Goal: Book appointment/travel/reservation

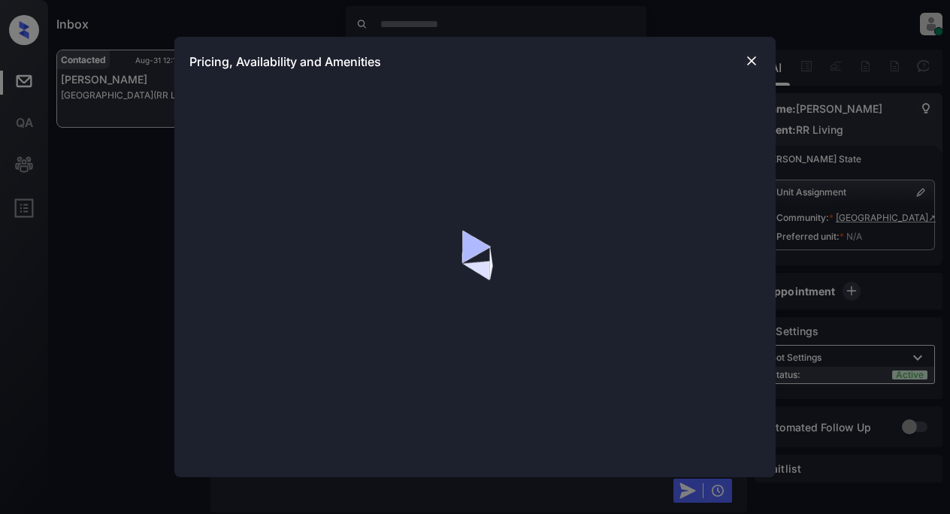
scroll to position [2499, 0]
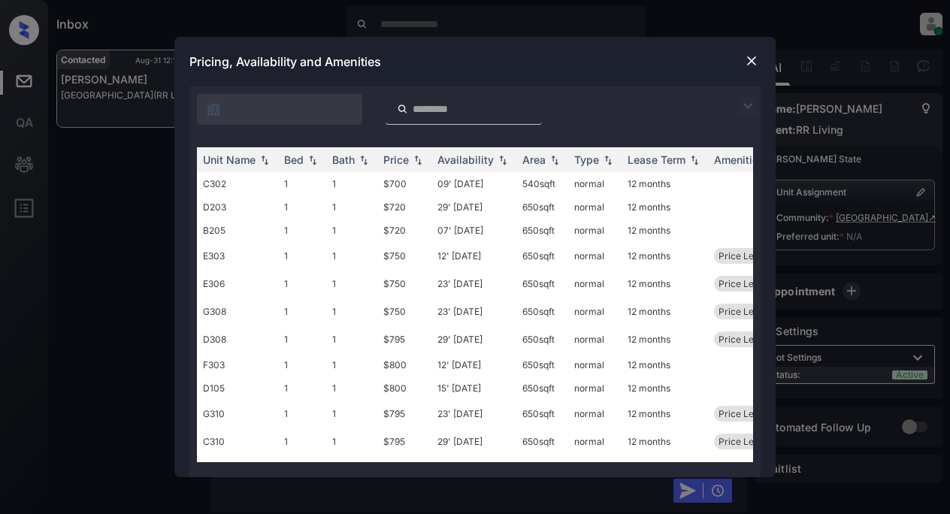
click at [742, 107] on img at bounding box center [748, 106] width 18 height 18
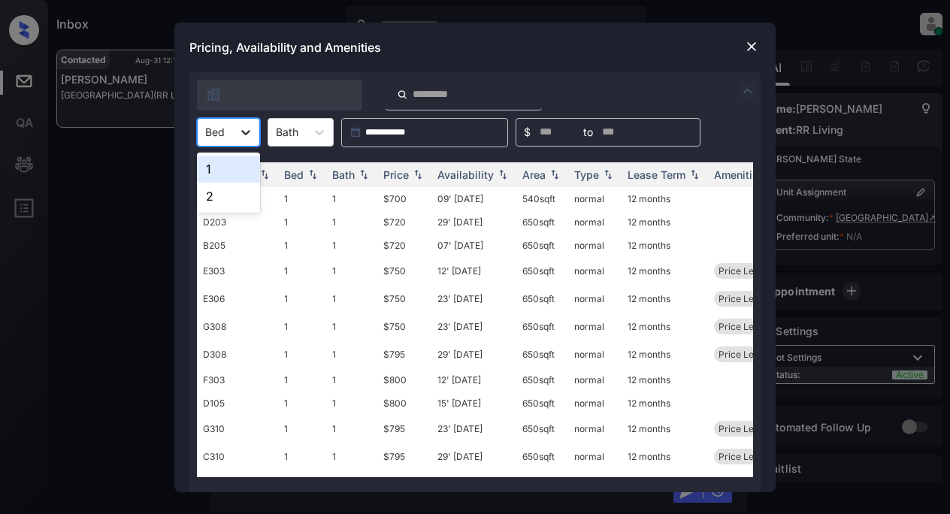
click at [252, 133] on icon at bounding box center [245, 132] width 15 height 15
click at [223, 163] on div "1" at bounding box center [228, 169] width 63 height 27
click at [392, 174] on div "Price" at bounding box center [396, 174] width 26 height 13
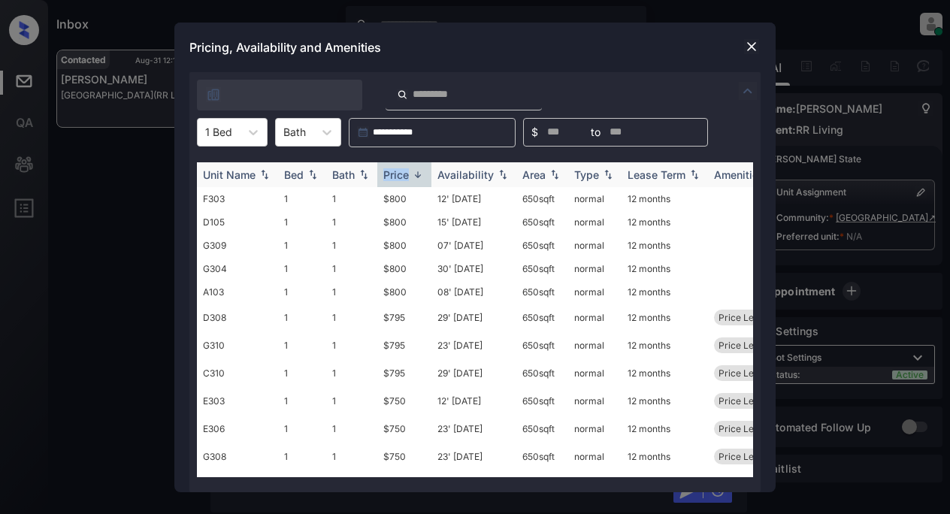
click at [392, 174] on div "Price" at bounding box center [396, 174] width 26 height 13
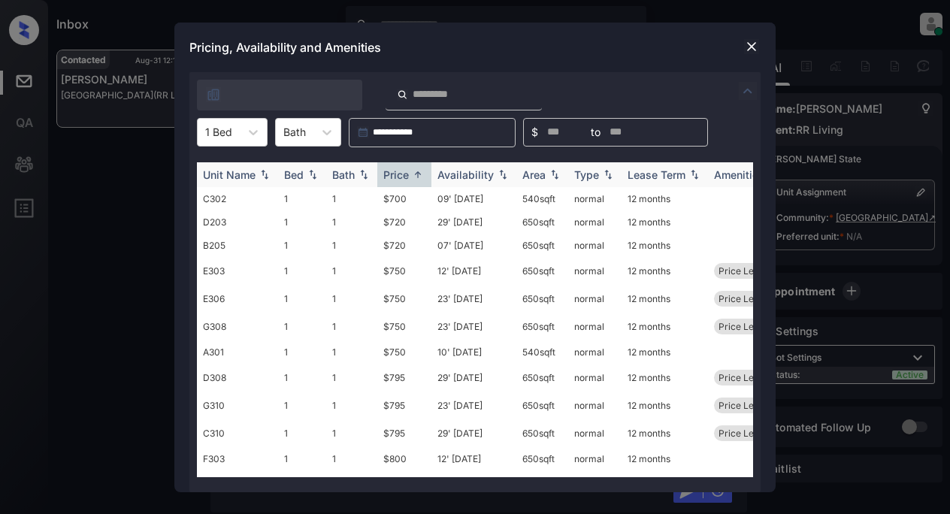
click at [472, 180] on div "Availability" at bounding box center [465, 174] width 56 height 13
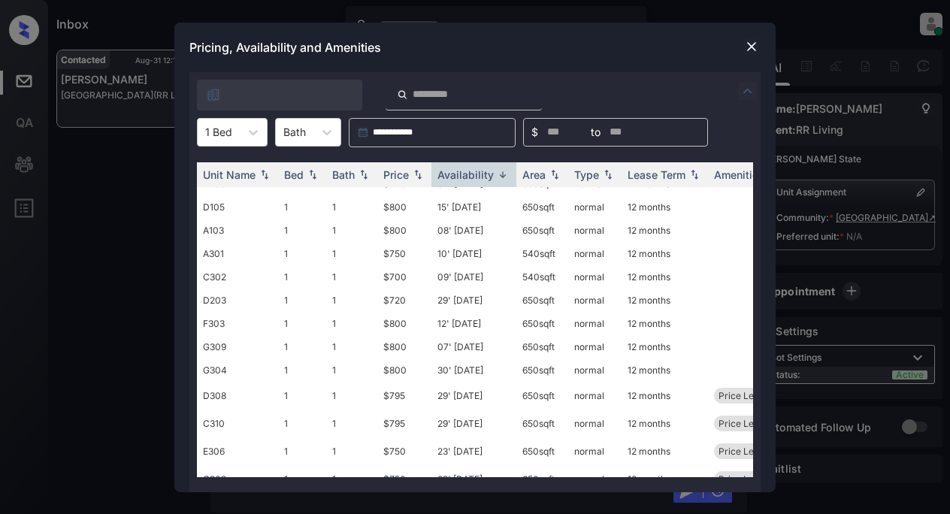
scroll to position [0, 0]
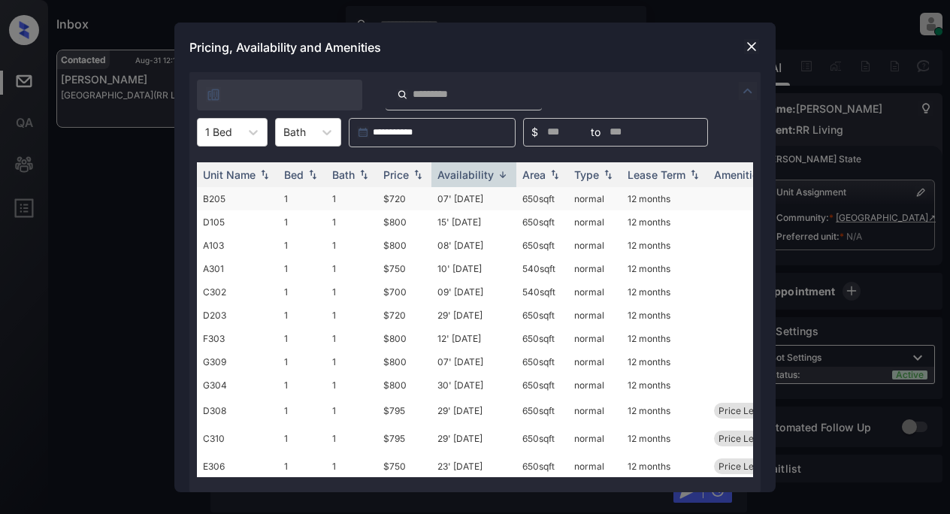
click at [400, 197] on td "$720" at bounding box center [404, 198] width 54 height 23
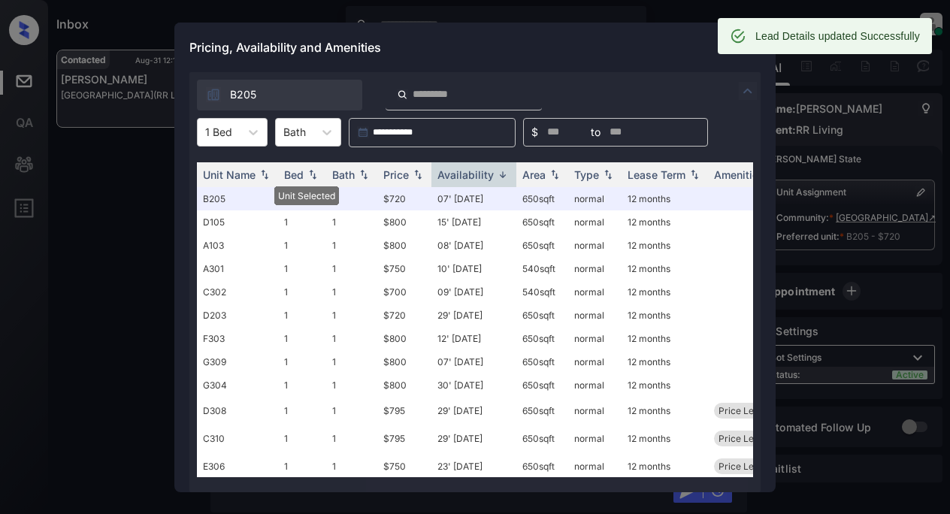
click at [748, 51] on div "Lead Details updated Successfully" at bounding box center [825, 36] width 214 height 36
click at [573, 56] on div "Pricing, Availability and Amenities" at bounding box center [474, 48] width 601 height 50
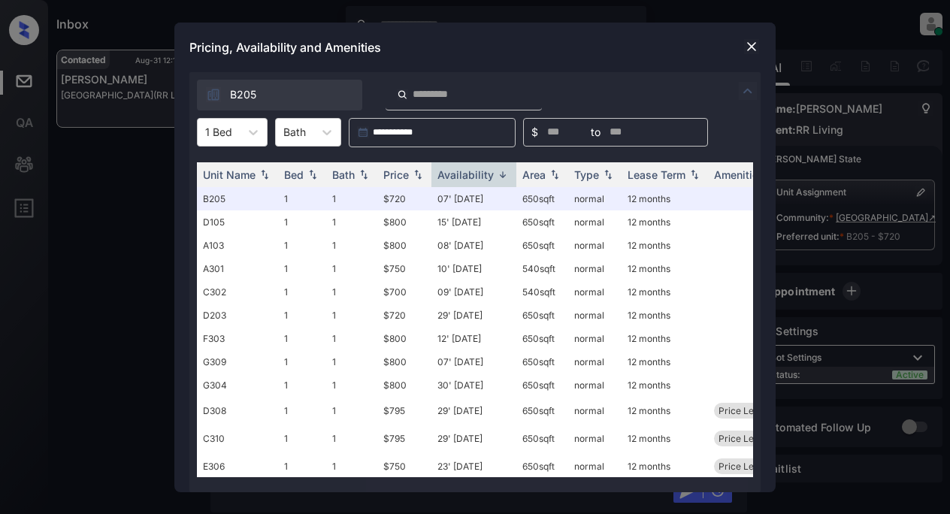
click at [748, 44] on img at bounding box center [751, 46] width 15 height 15
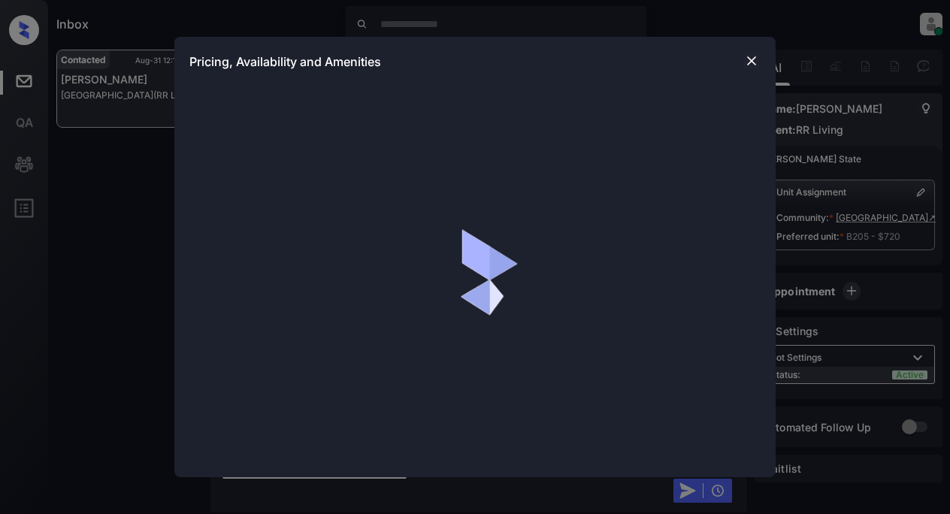
scroll to position [2747, 0]
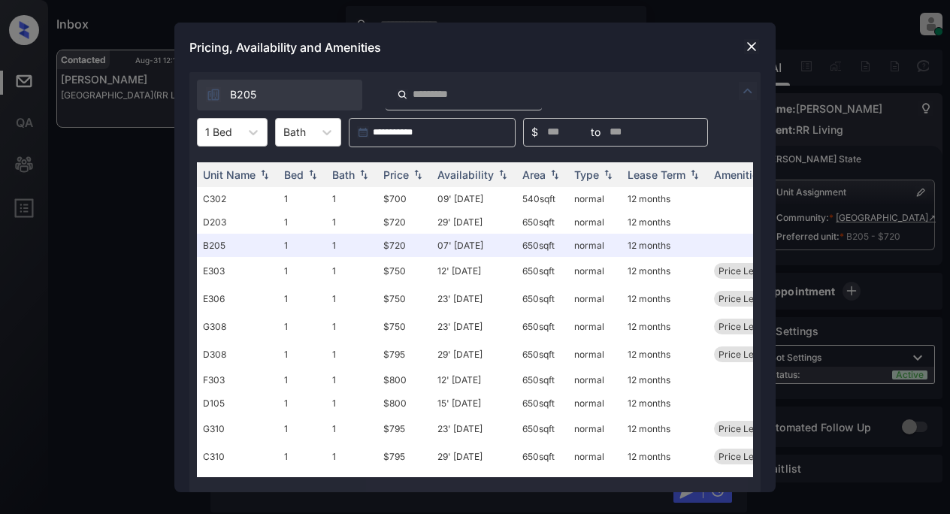
click at [748, 44] on img at bounding box center [751, 46] width 15 height 15
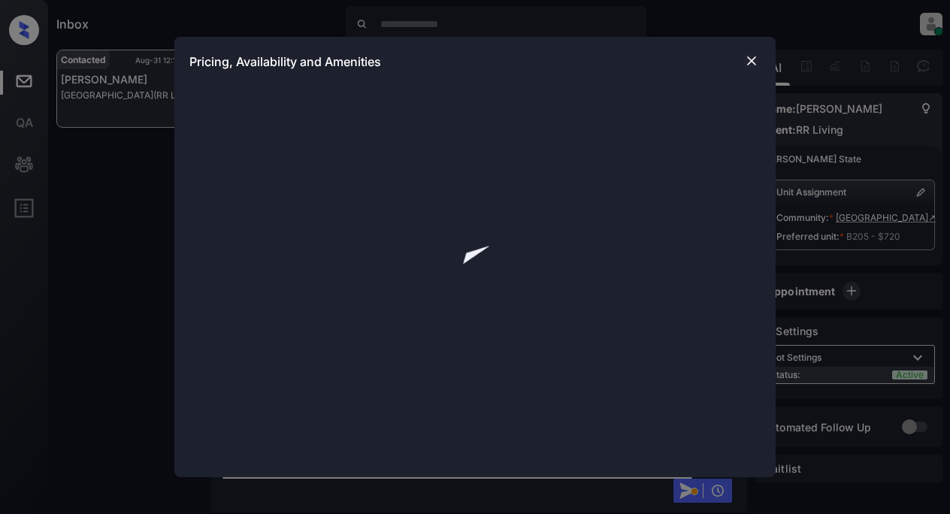
scroll to position [2972, 0]
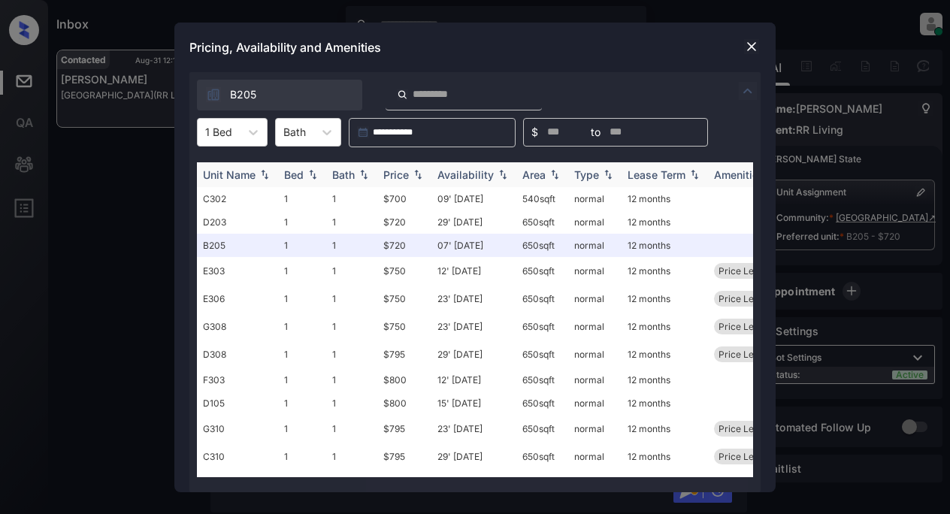
click at [473, 179] on div "Availability" at bounding box center [465, 174] width 56 height 13
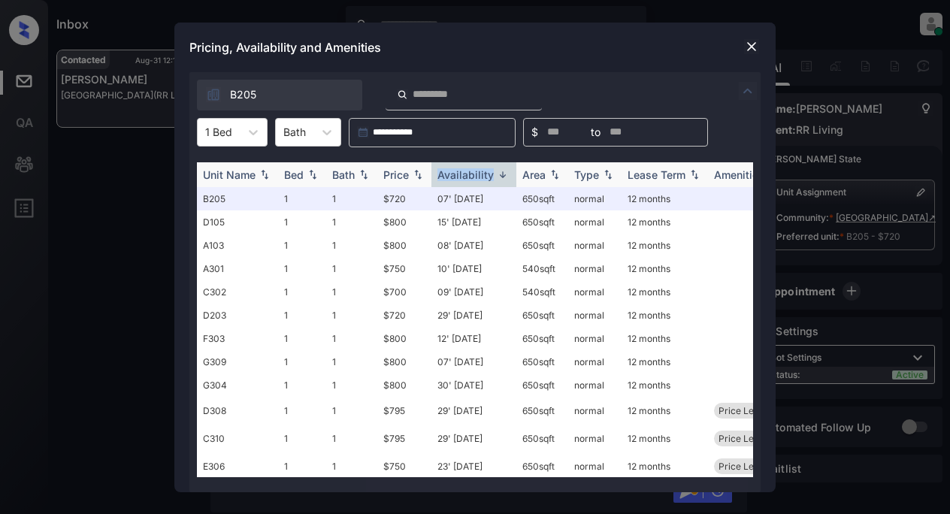
click at [473, 179] on div "Availability" at bounding box center [465, 174] width 56 height 13
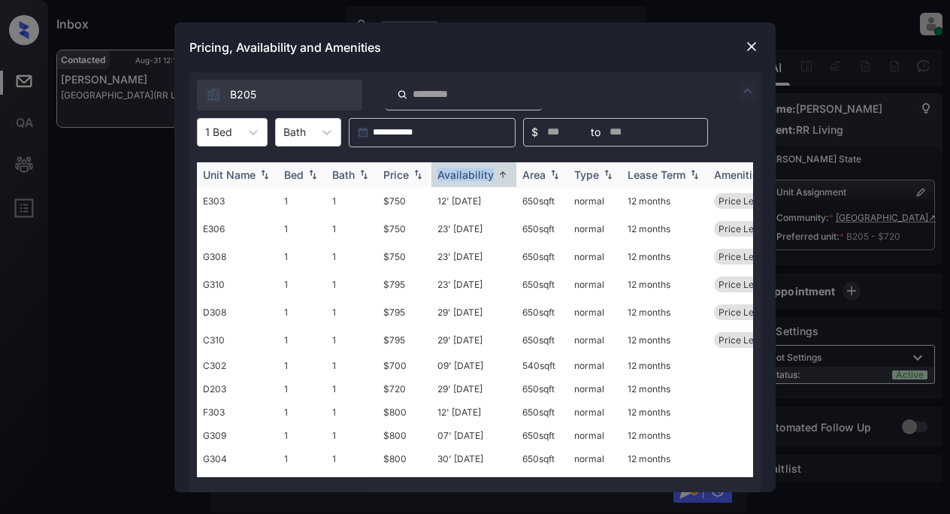
click at [490, 182] on th "Availability" at bounding box center [473, 174] width 85 height 25
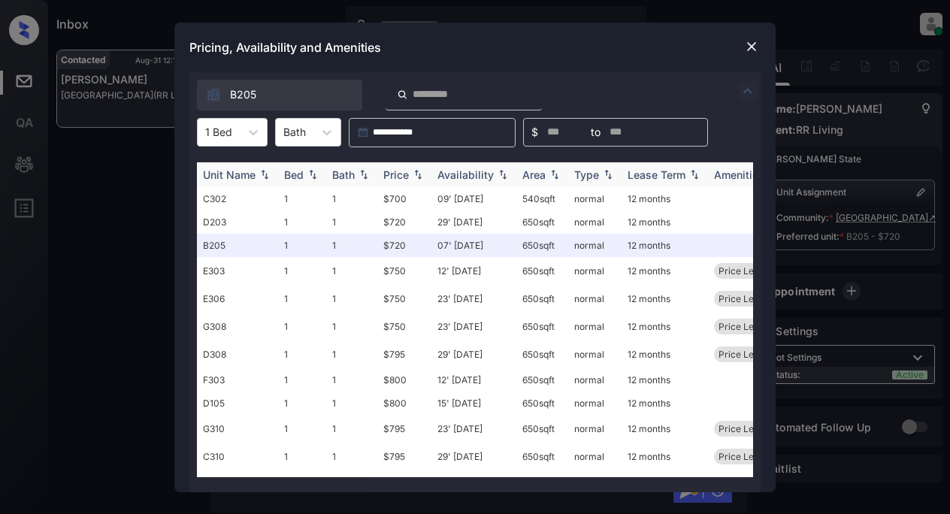
click at [490, 182] on th "Availability" at bounding box center [473, 174] width 85 height 25
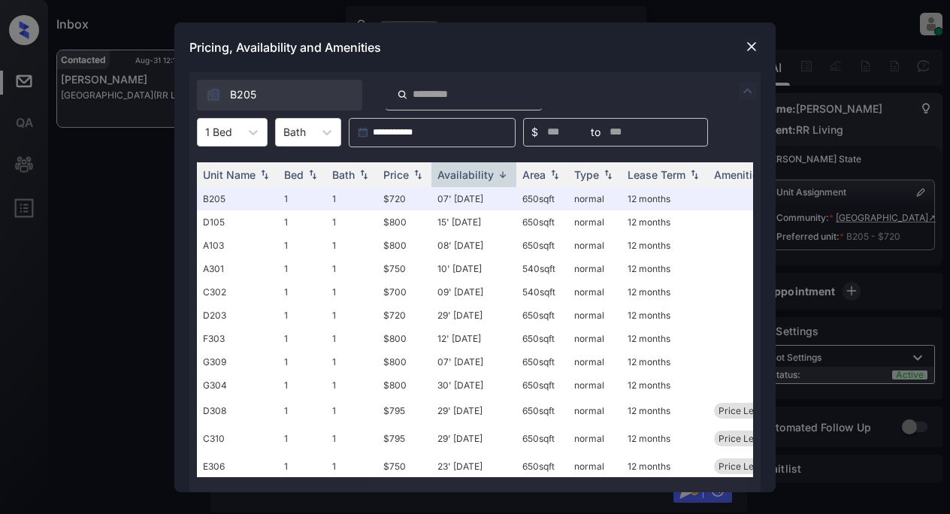
click at [86, 191] on div "**********" at bounding box center [475, 257] width 950 height 514
click at [748, 44] on img at bounding box center [751, 46] width 15 height 15
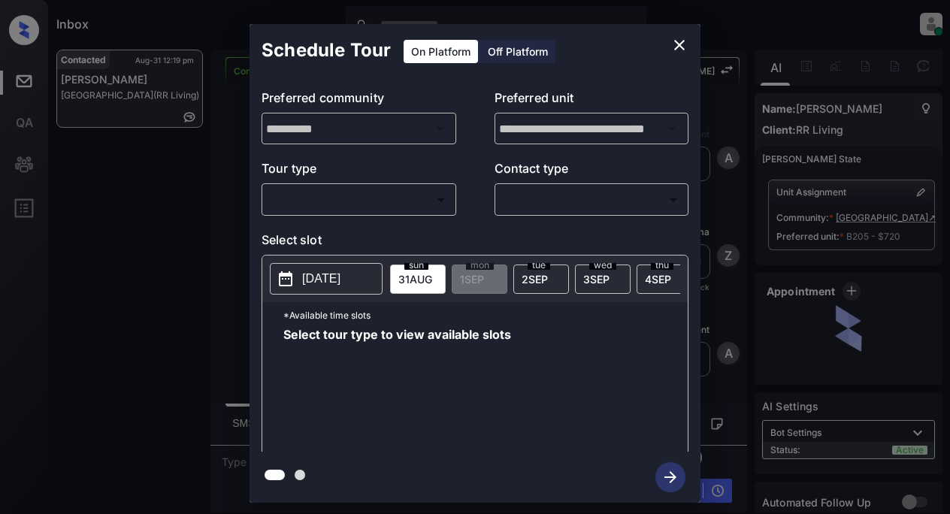
scroll to position [1529, 0]
click at [370, 210] on body "Inbox Lyzzelle M. Ceralde Online Set yourself offline Set yourself on break Pro…" at bounding box center [475, 257] width 950 height 514
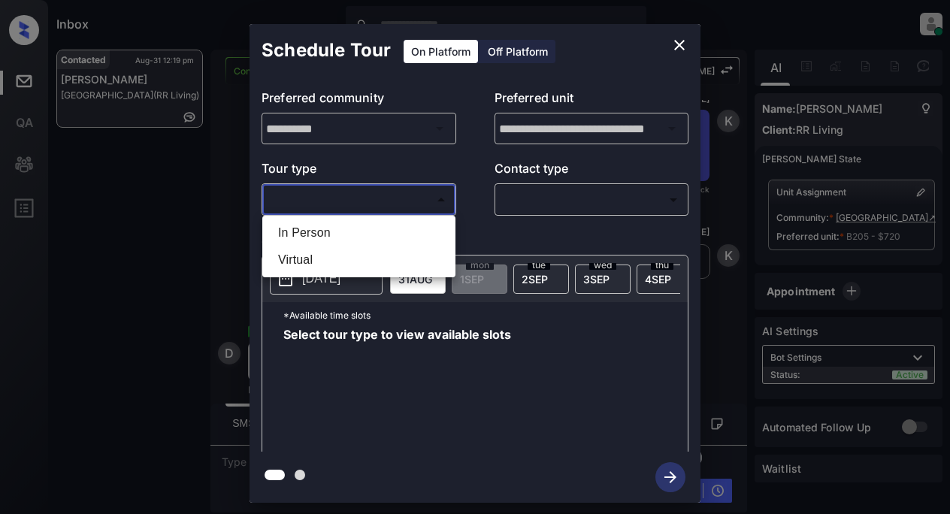
click at [327, 229] on li "In Person" at bounding box center [359, 232] width 186 height 27
type input "********"
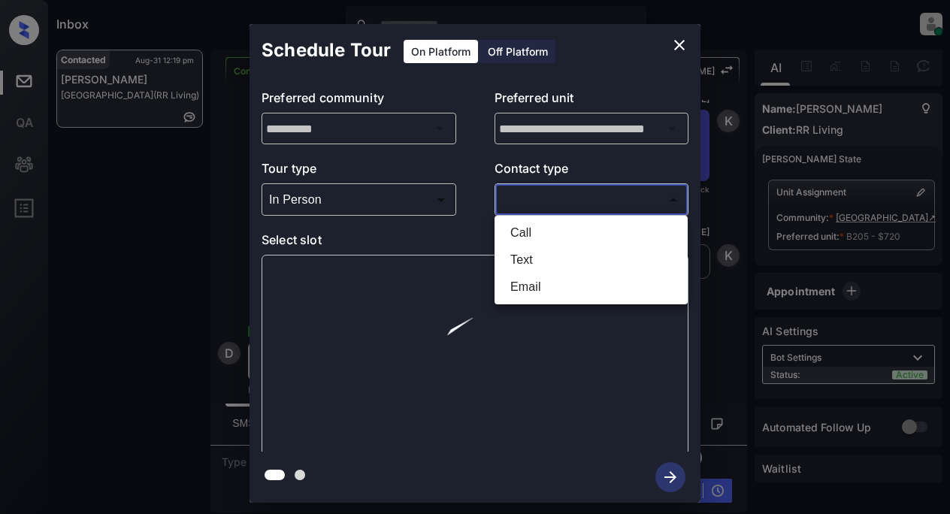
drag, startPoint x: 525, startPoint y: 205, endPoint x: 628, endPoint y: 194, distance: 103.6
click at [526, 204] on body "Inbox Lyzzelle M. Ceralde Online Set yourself offline Set yourself on break Pro…" at bounding box center [475, 257] width 950 height 514
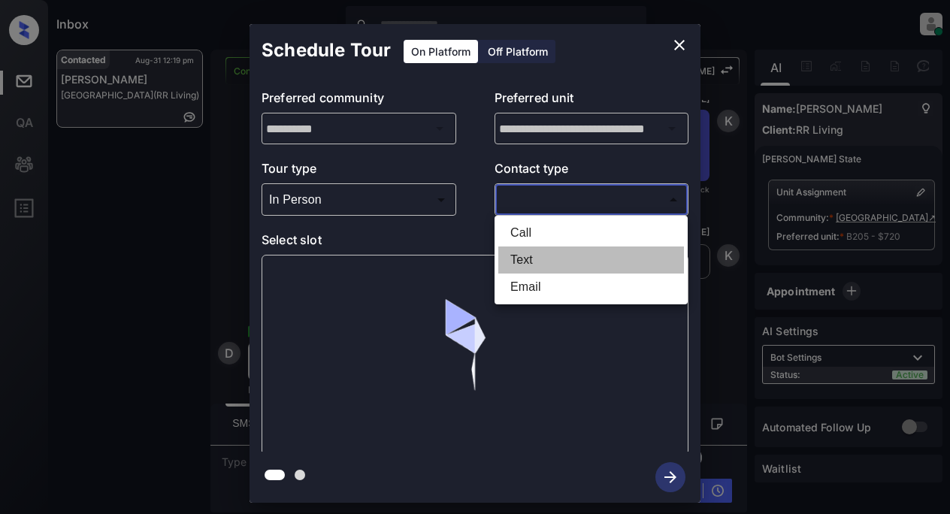
click at [532, 256] on li "Text" at bounding box center [591, 259] width 186 height 27
type input "****"
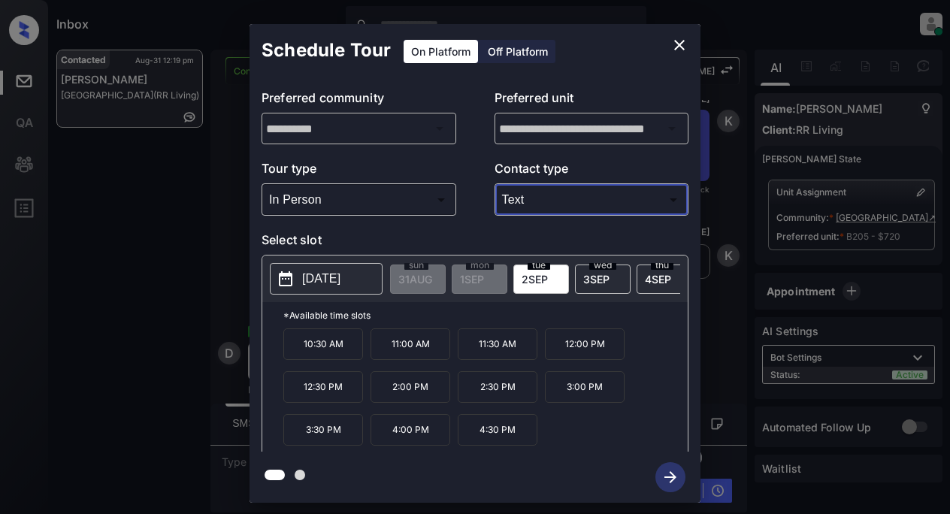
click at [332, 285] on p "[DATE]" at bounding box center [321, 279] width 38 height 18
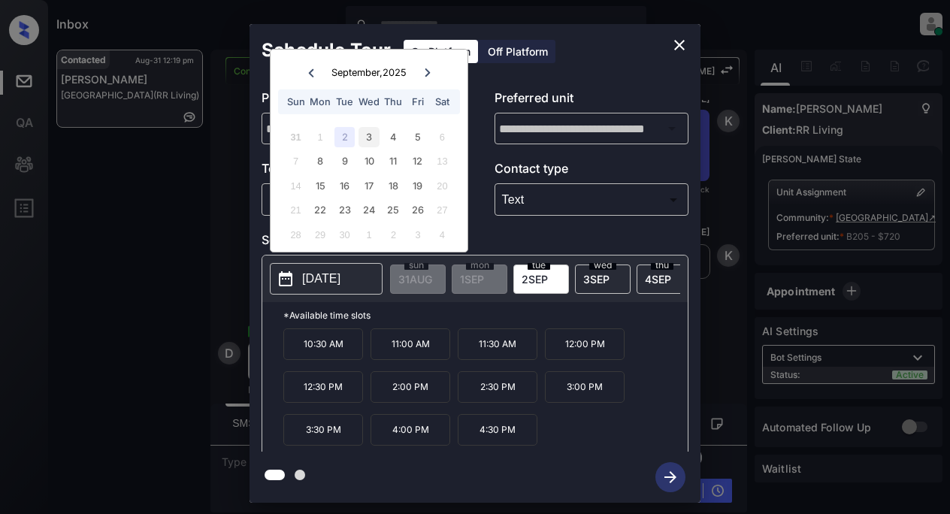
click at [368, 131] on div "3" at bounding box center [368, 137] width 20 height 20
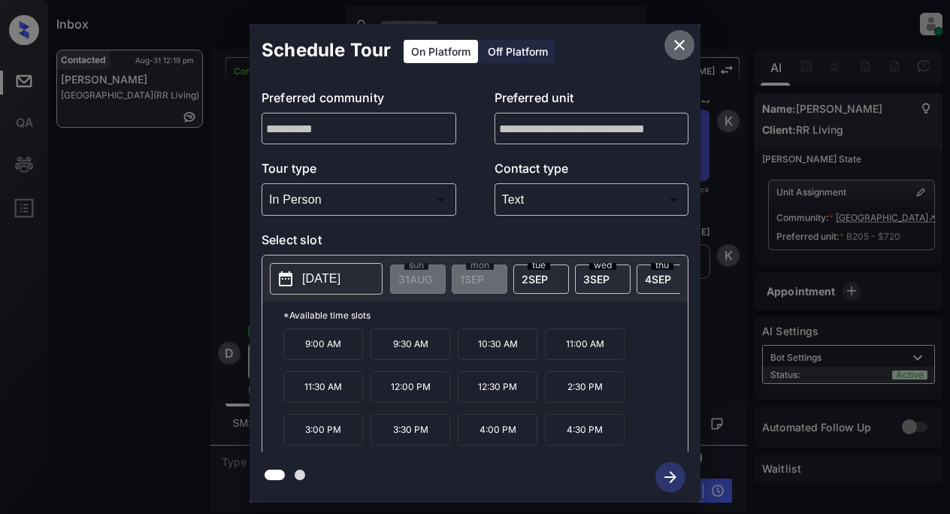
click at [674, 45] on icon "close" at bounding box center [679, 45] width 18 height 18
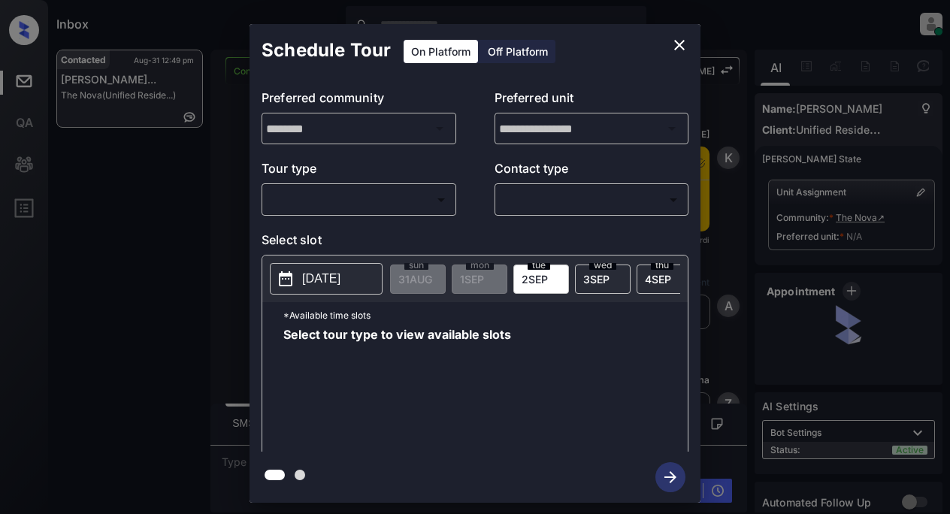
scroll to position [742, 0]
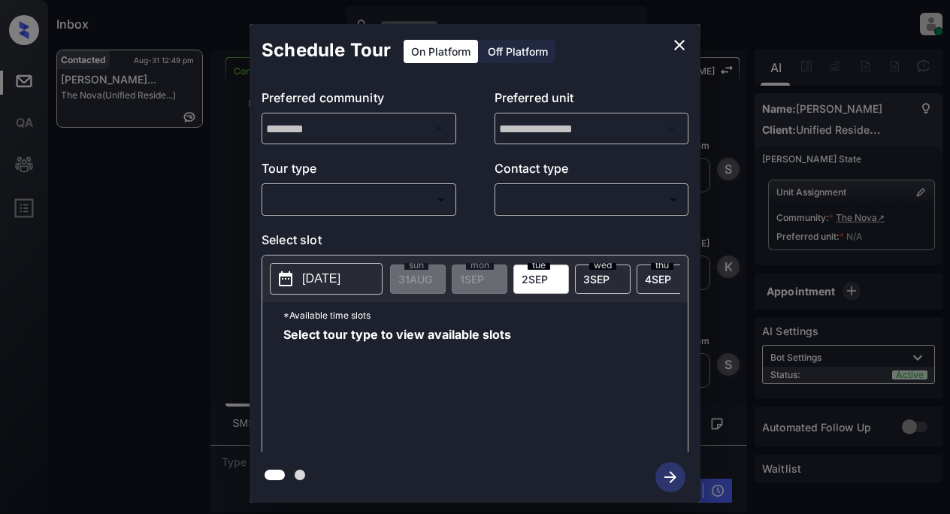
click at [370, 213] on div "​ ​" at bounding box center [359, 199] width 195 height 32
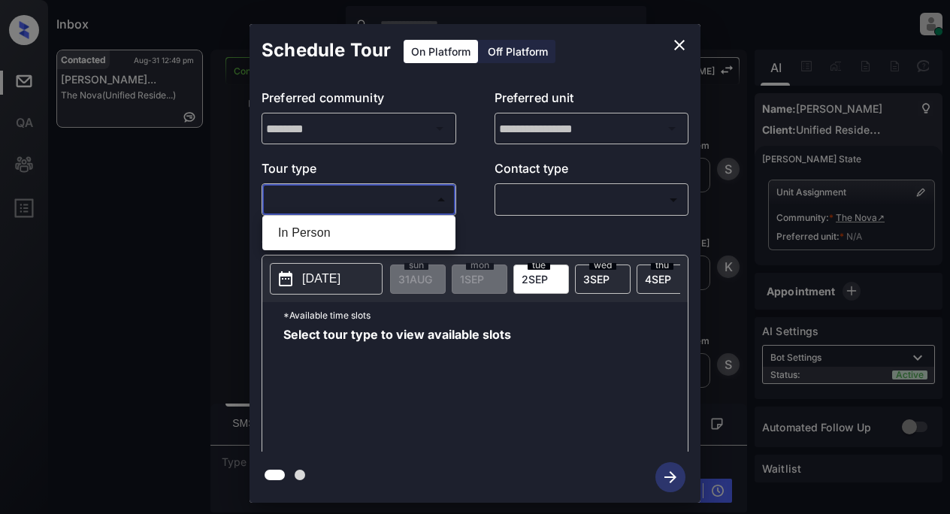
click at [340, 198] on body "Inbox Lyzzelle M. Ceralde Online Set yourself offline Set yourself on break Pro…" at bounding box center [475, 257] width 950 height 514
drag, startPoint x: 342, startPoint y: 232, endPoint x: 406, endPoint y: 205, distance: 69.4
click at [341, 232] on li "In Person" at bounding box center [359, 232] width 186 height 27
type input "********"
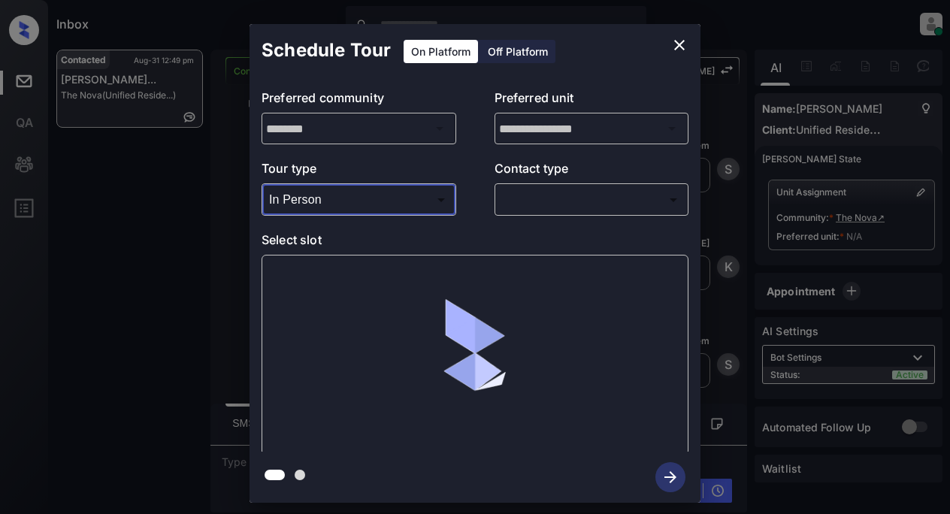
click at [527, 198] on body "Inbox Lyzzelle M. Ceralde Online Set yourself offline Set yourself on break Pro…" at bounding box center [475, 257] width 950 height 514
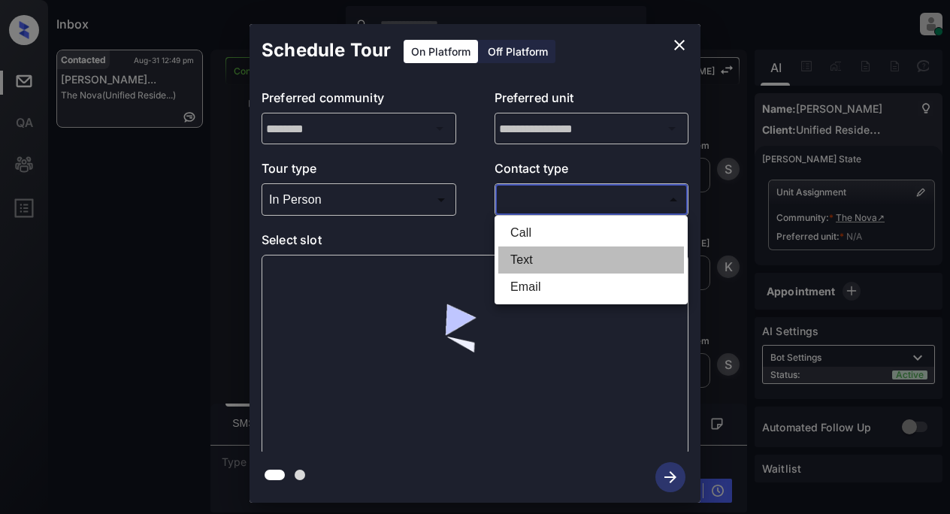
click at [525, 259] on li "Text" at bounding box center [591, 259] width 186 height 27
type input "****"
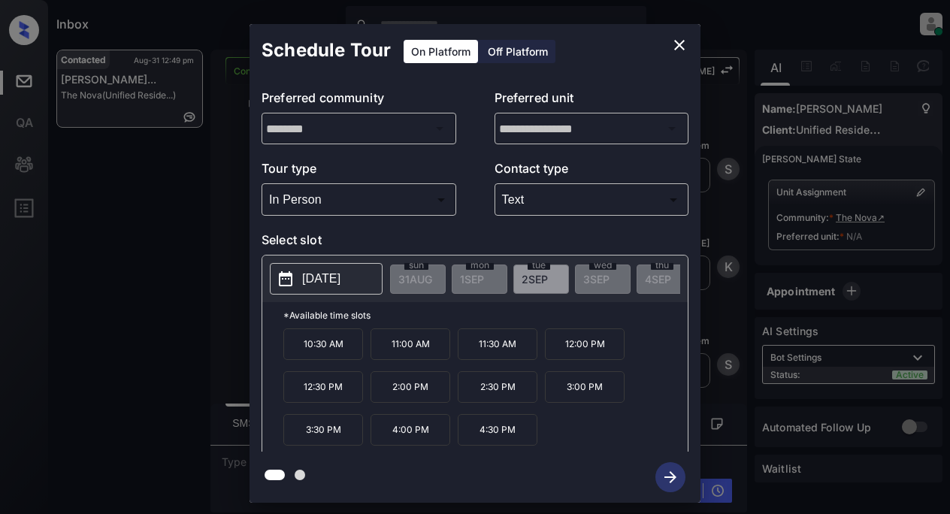
click at [327, 279] on p "2025-09-02" at bounding box center [321, 279] width 38 height 18
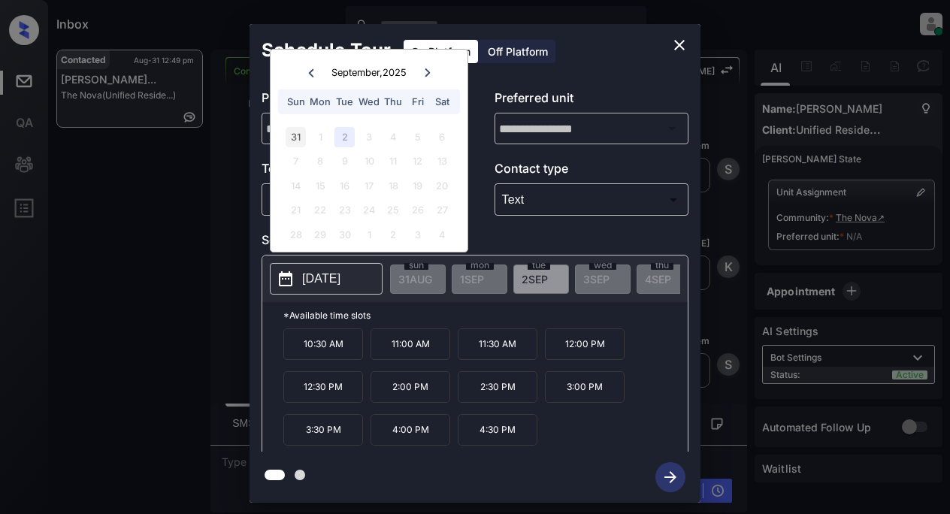
click at [292, 138] on div "31" at bounding box center [296, 137] width 20 height 20
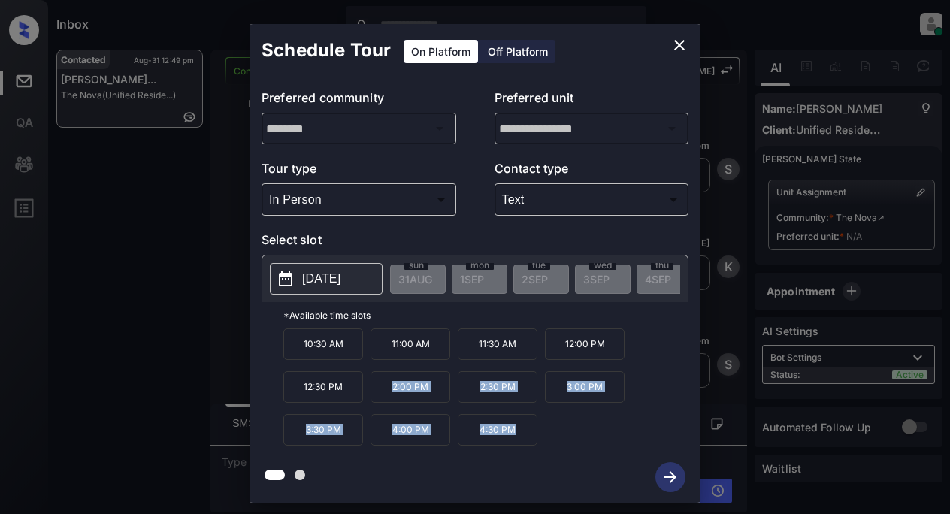
drag, startPoint x: 387, startPoint y: 394, endPoint x: 529, endPoint y: 449, distance: 152.3
click at [529, 449] on div "10:30 AM 11:00 AM 11:30 AM 12:00 PM 12:30 PM 2:00 PM 2:30 PM 3:00 PM 3:30 PM 4:…" at bounding box center [485, 388] width 404 height 120
copy div "2:00 PM 2:30 PM 3:00 PM 3:30 PM 4:00 PM 4:30 PM"
click at [674, 49] on icon "close" at bounding box center [679, 45] width 18 height 18
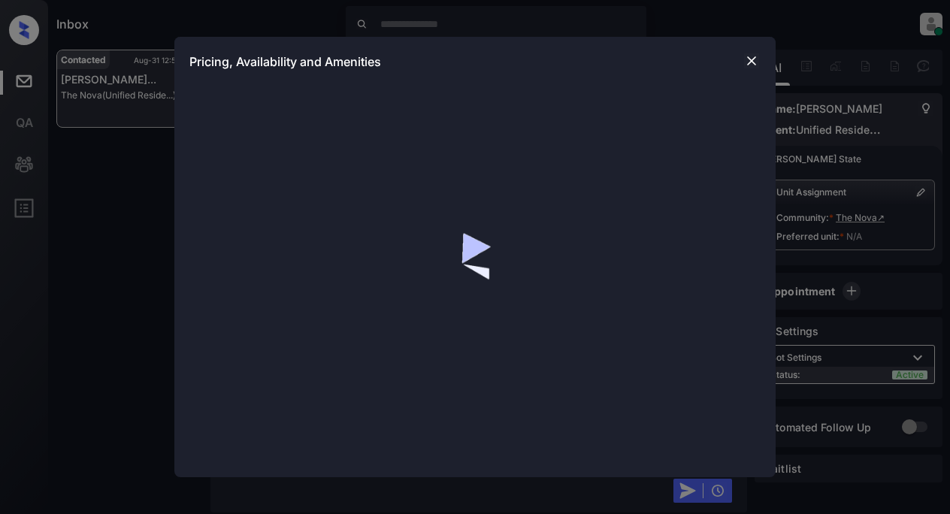
scroll to position [1182, 0]
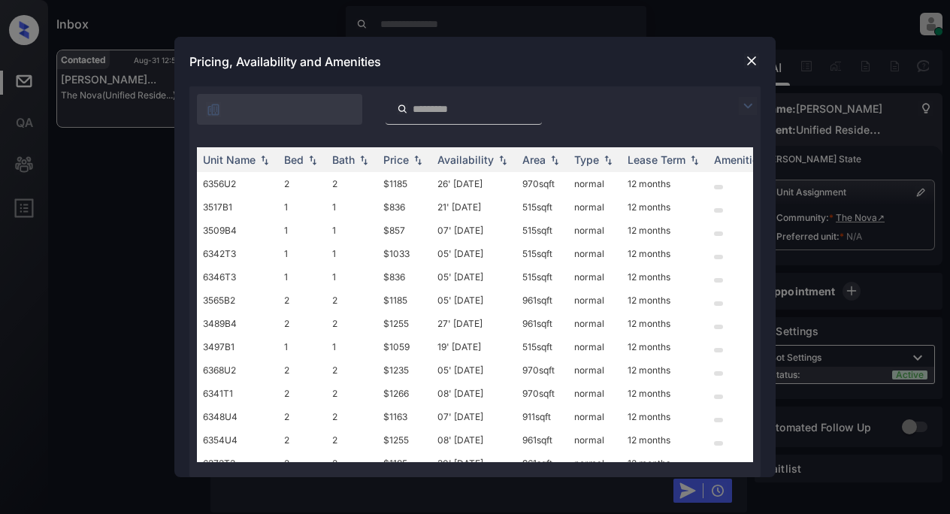
click at [751, 107] on img at bounding box center [748, 106] width 18 height 18
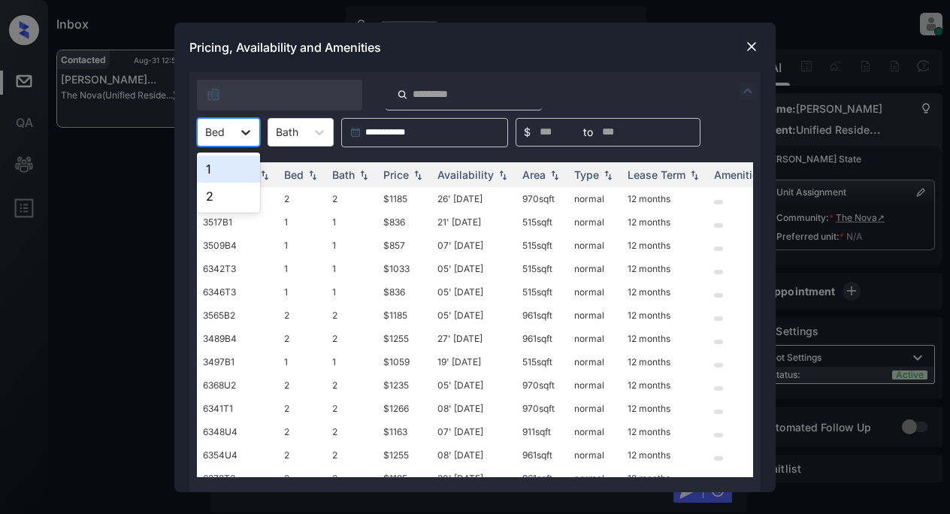
click at [249, 128] on icon at bounding box center [245, 132] width 15 height 15
click at [235, 198] on div "2" at bounding box center [228, 196] width 63 height 27
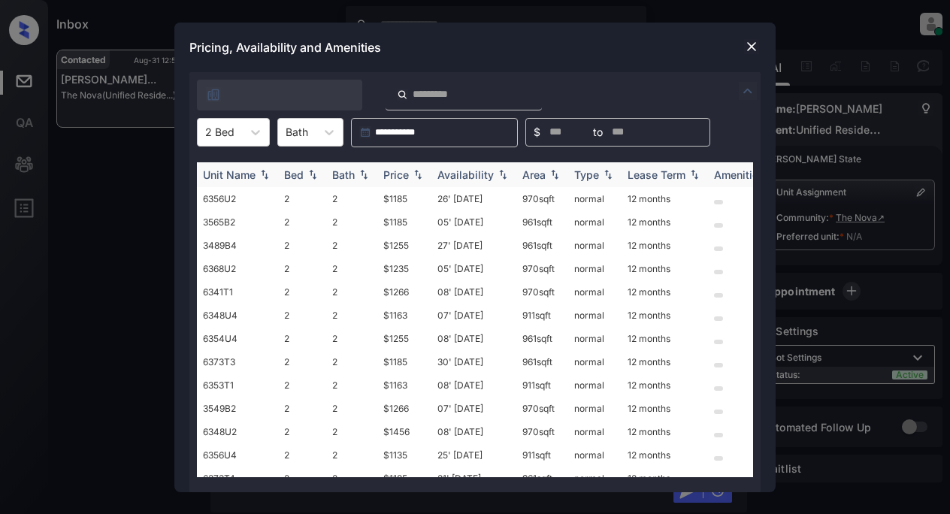
click at [395, 169] on div "Price" at bounding box center [396, 174] width 26 height 13
click at [395, 202] on td "$1135" at bounding box center [404, 198] width 54 height 23
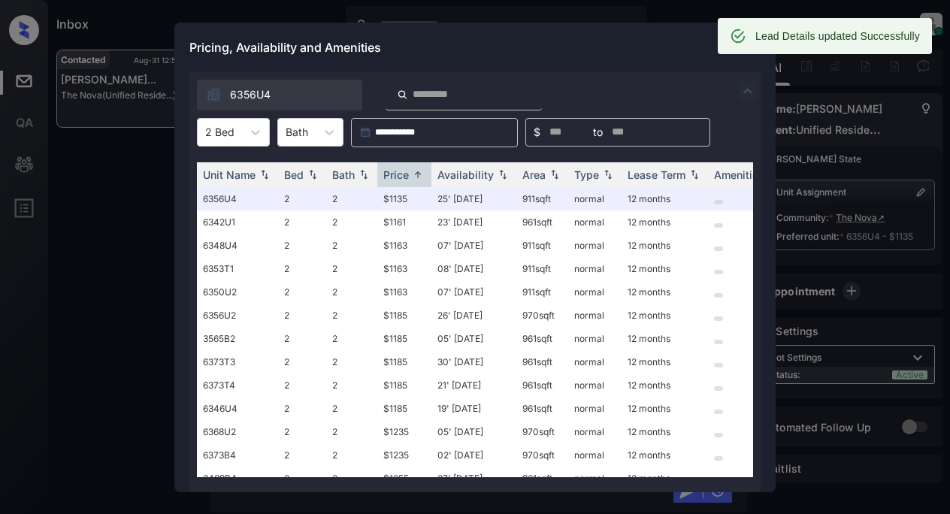
click at [579, 41] on div "Pricing, Availability and Amenities" at bounding box center [474, 48] width 601 height 50
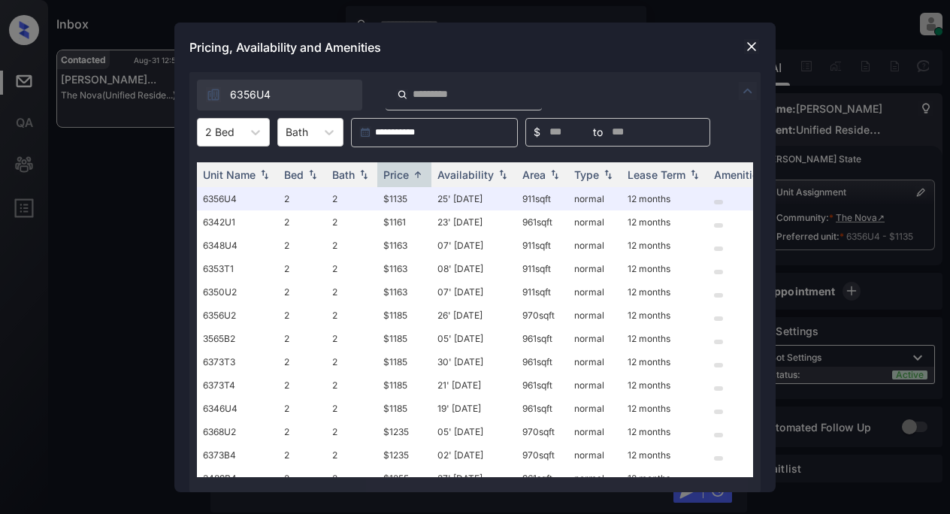
click at [750, 50] on img at bounding box center [751, 46] width 15 height 15
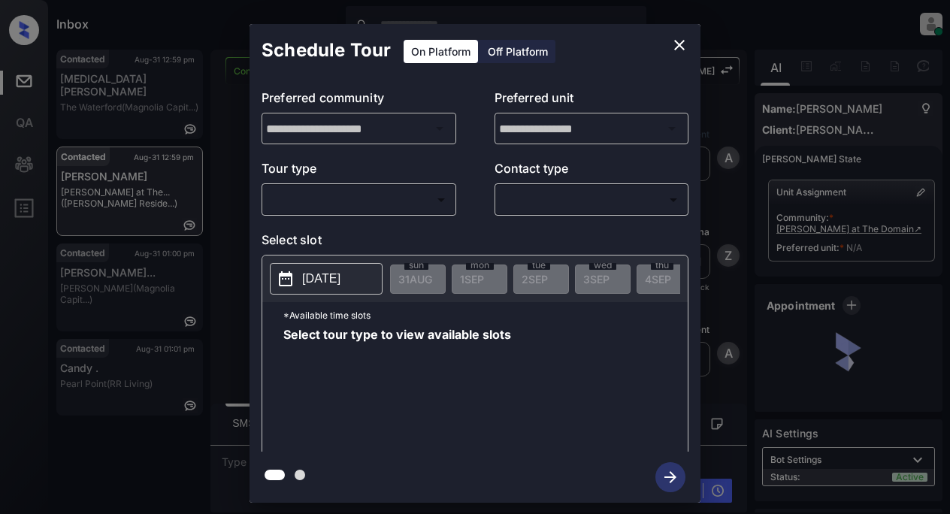
scroll to position [894, 0]
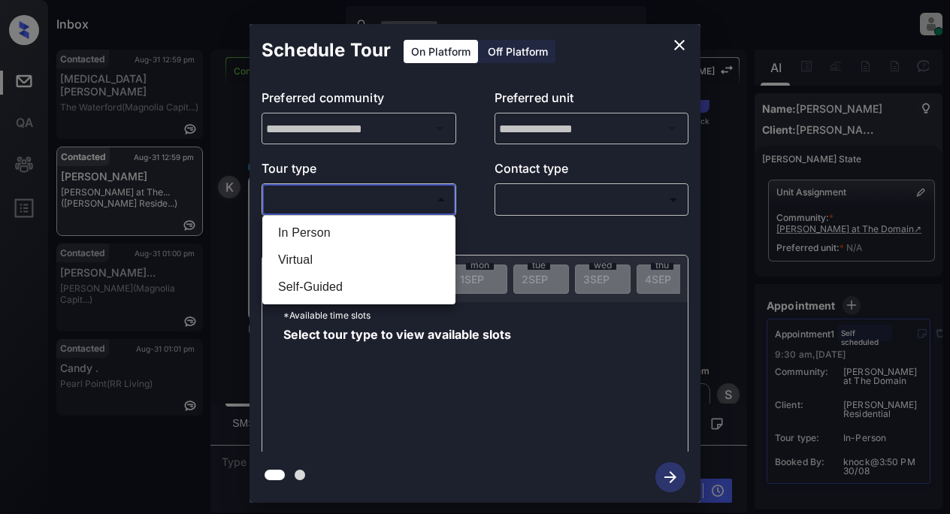
click at [378, 203] on body "Inbox Lyzzelle [PERSON_NAME] Online Set yourself offline Set yourself on break …" at bounding box center [475, 257] width 950 height 514
click at [310, 233] on li "In Person" at bounding box center [359, 232] width 186 height 27
type input "********"
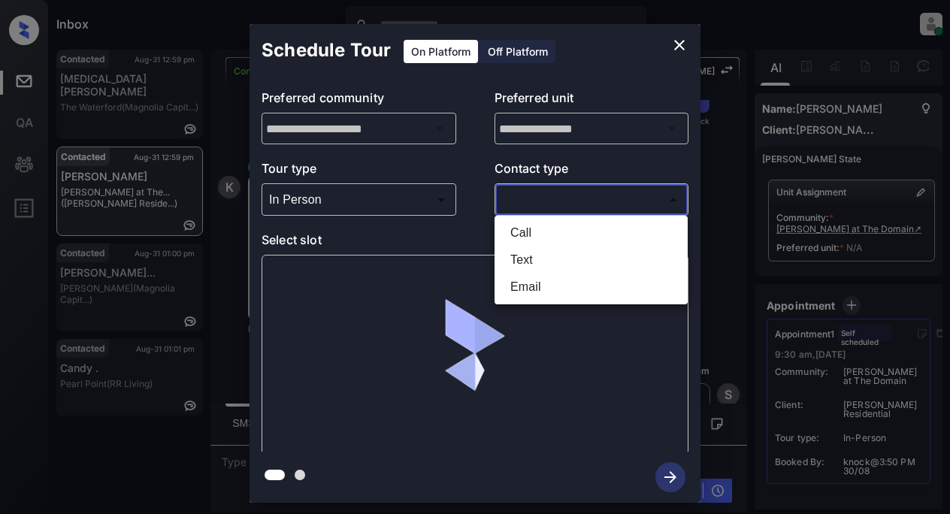
click at [544, 191] on body "Inbox Lyzzelle [PERSON_NAME] Online Set yourself offline Set yourself on break …" at bounding box center [475, 257] width 950 height 514
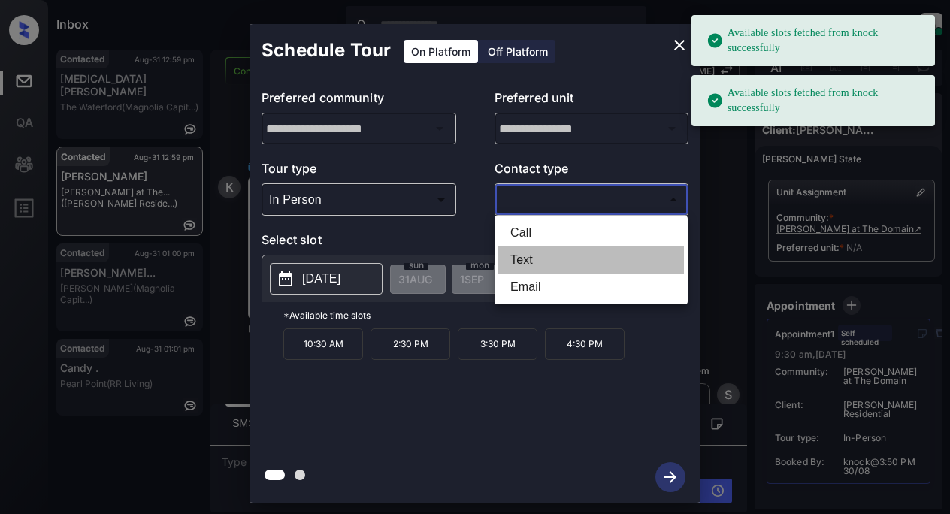
click at [530, 258] on li "Text" at bounding box center [591, 259] width 186 height 27
type input "****"
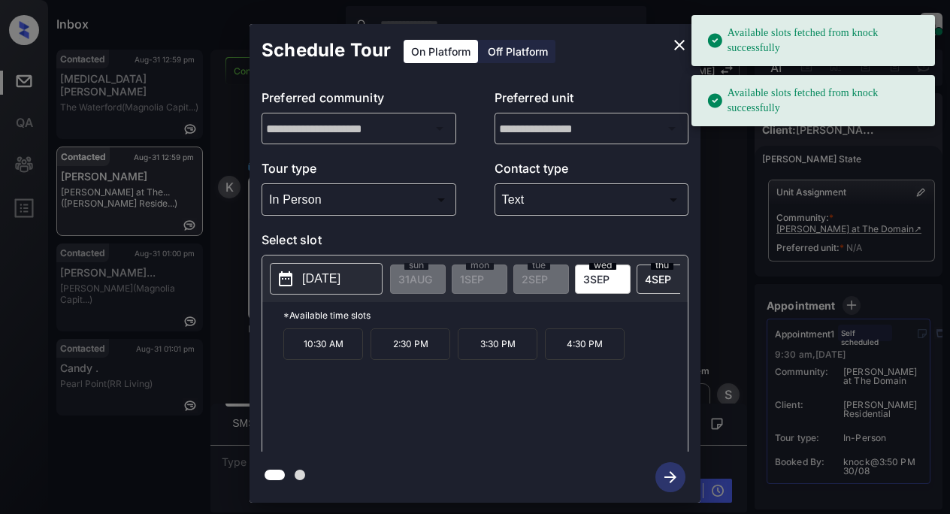
click at [338, 280] on p "2025-09-03" at bounding box center [321, 279] width 38 height 18
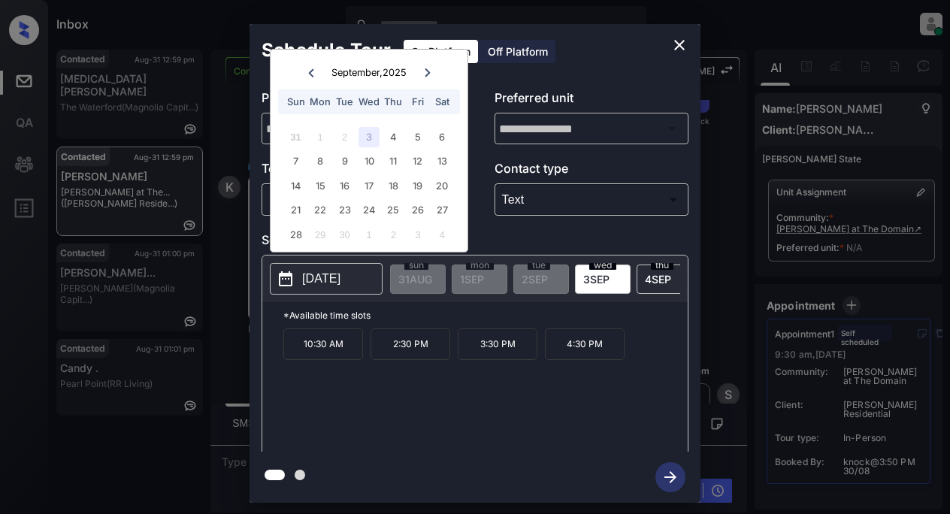
click at [313, 69] on icon at bounding box center [311, 72] width 9 height 9
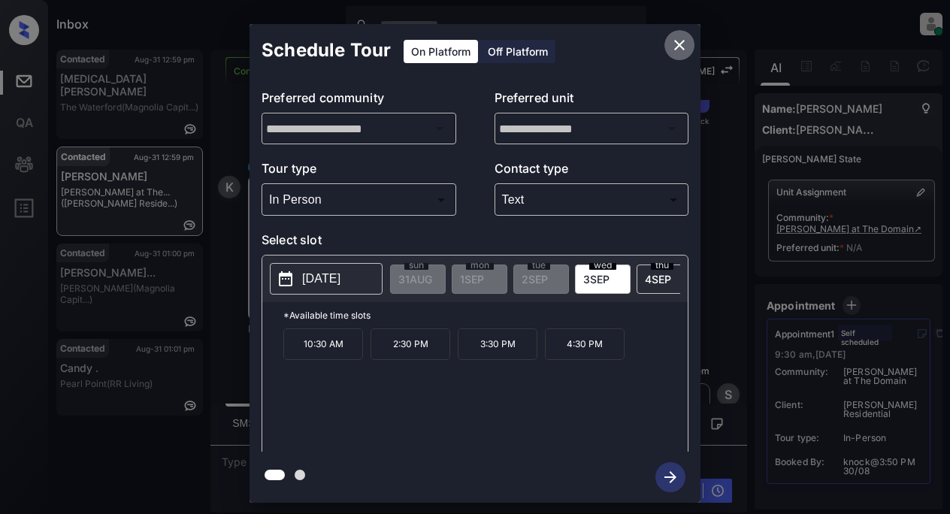
click at [676, 47] on icon "close" at bounding box center [679, 45] width 18 height 18
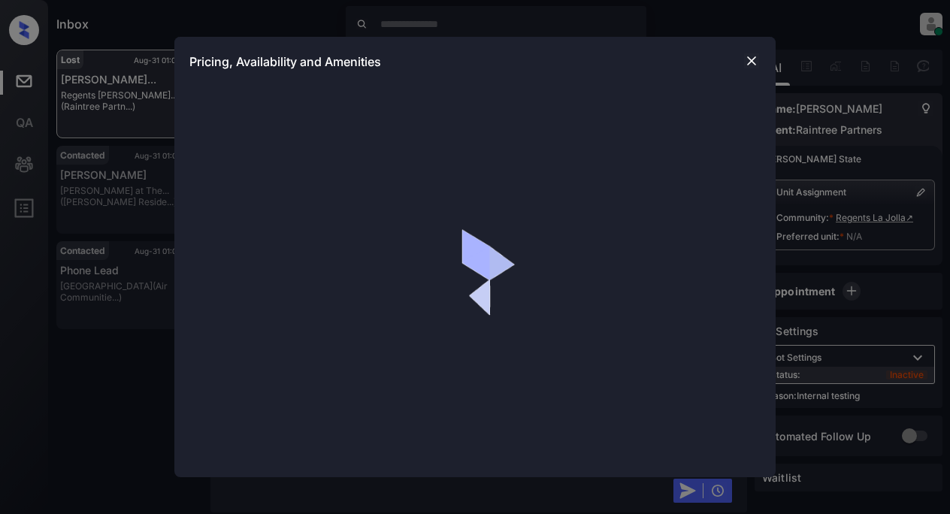
scroll to position [5229, 0]
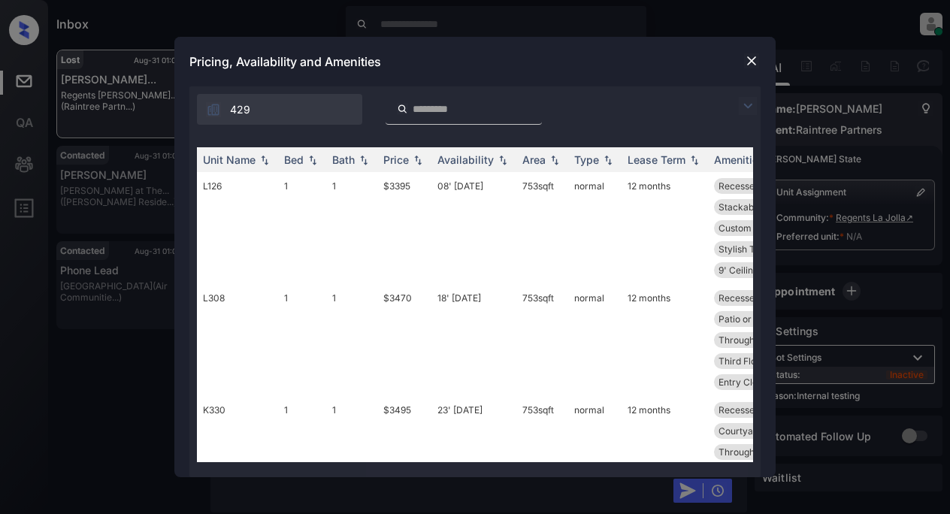
click at [748, 108] on img at bounding box center [748, 106] width 18 height 18
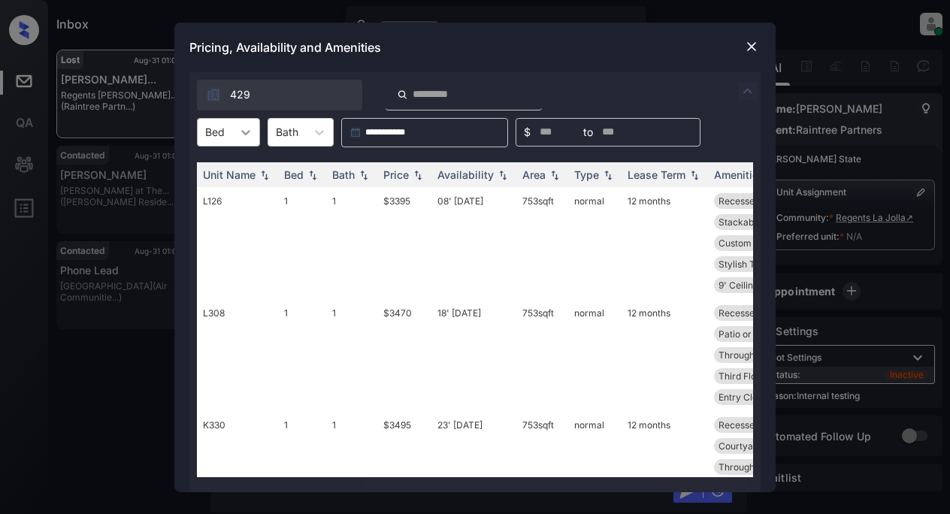
click at [249, 130] on icon at bounding box center [245, 132] width 15 height 15
click at [223, 192] on div "2" at bounding box center [228, 196] width 63 height 27
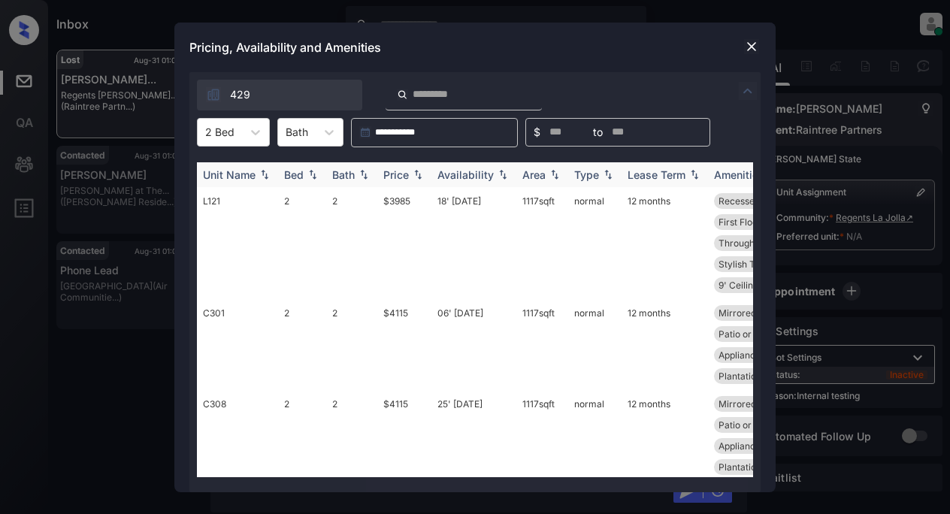
click at [397, 174] on div "Price" at bounding box center [396, 174] width 26 height 13
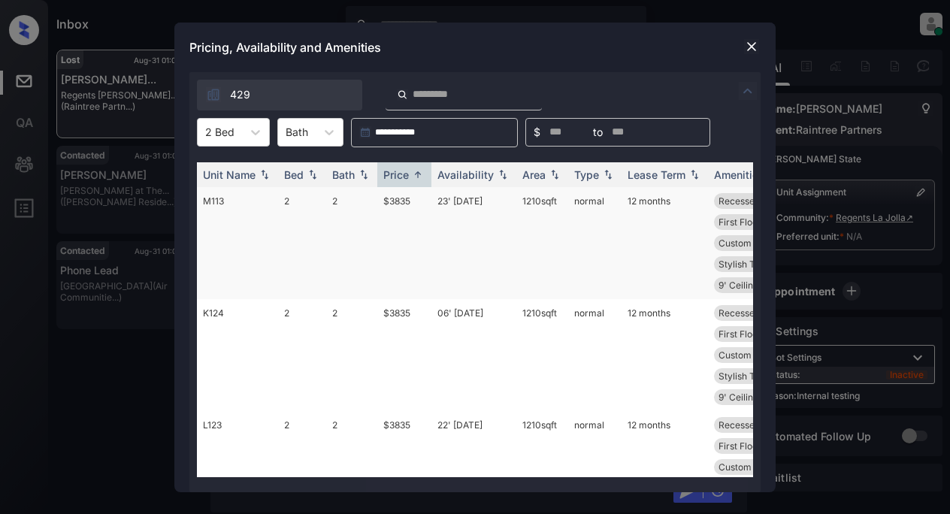
click at [401, 205] on td "$3835" at bounding box center [404, 243] width 54 height 112
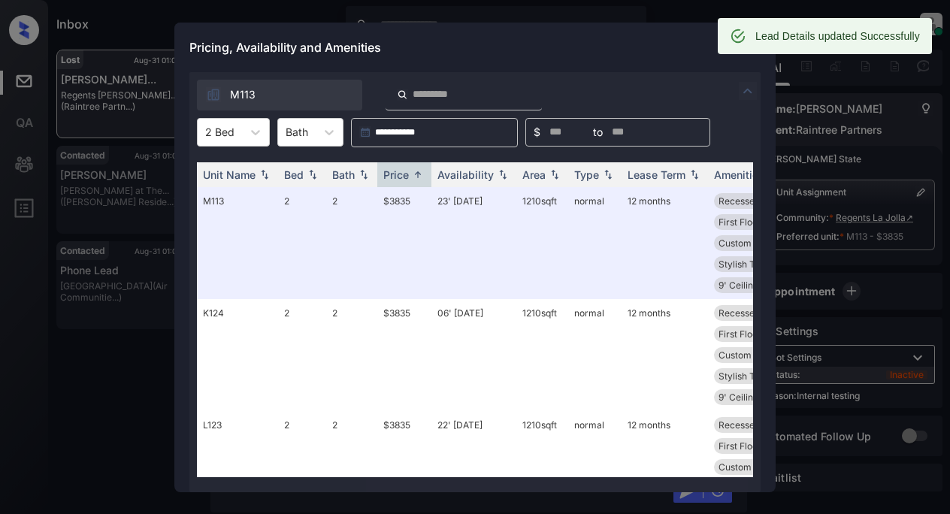
click at [630, 48] on div "Pricing, Availability and Amenities" at bounding box center [474, 48] width 601 height 50
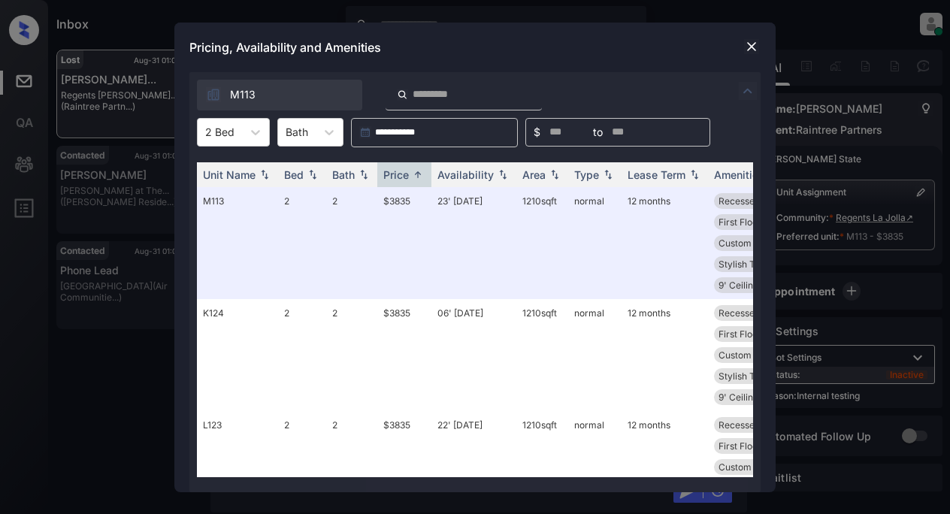
click at [756, 45] on img at bounding box center [751, 46] width 15 height 15
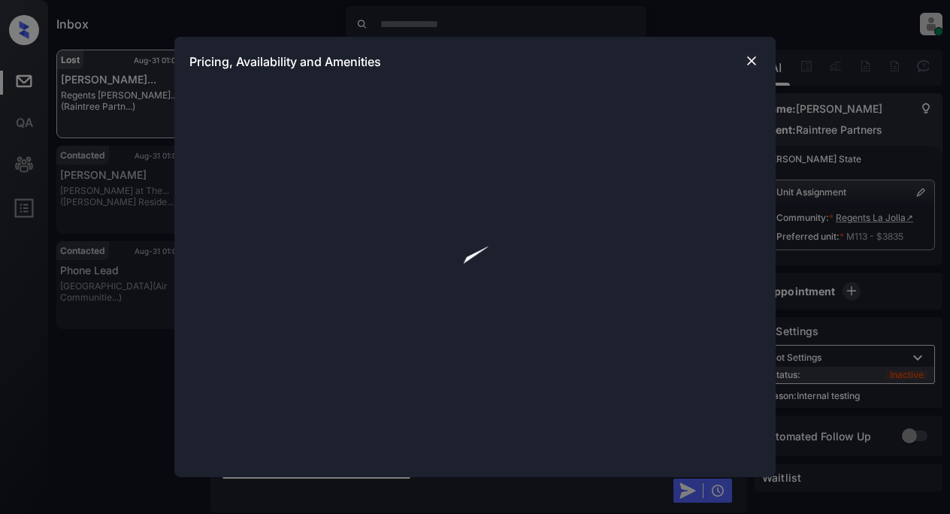
scroll to position [5229, 0]
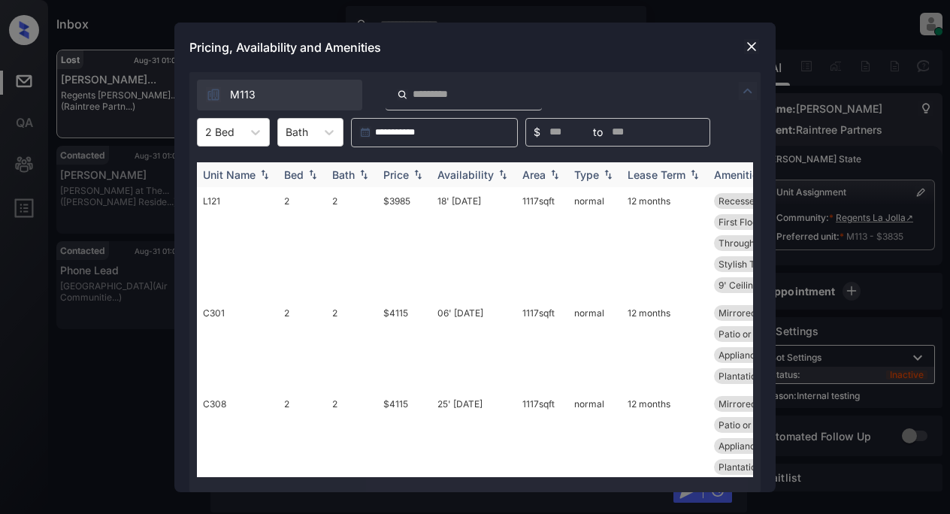
click at [418, 174] on img at bounding box center [417, 174] width 15 height 11
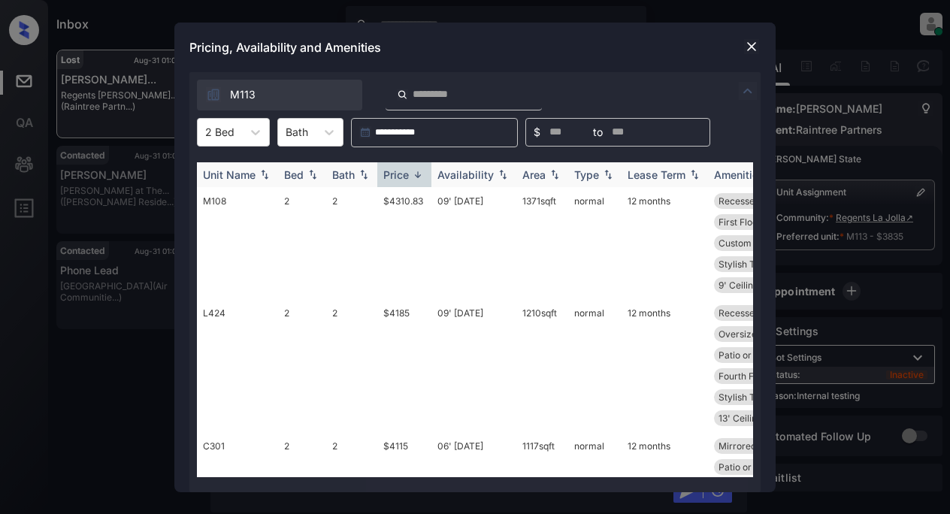
click at [418, 174] on img at bounding box center [417, 174] width 15 height 11
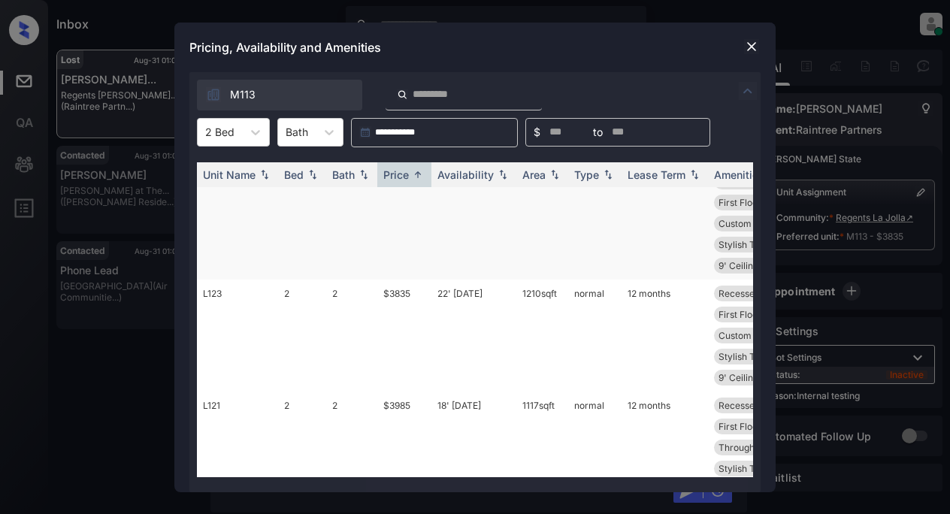
scroll to position [150, 0]
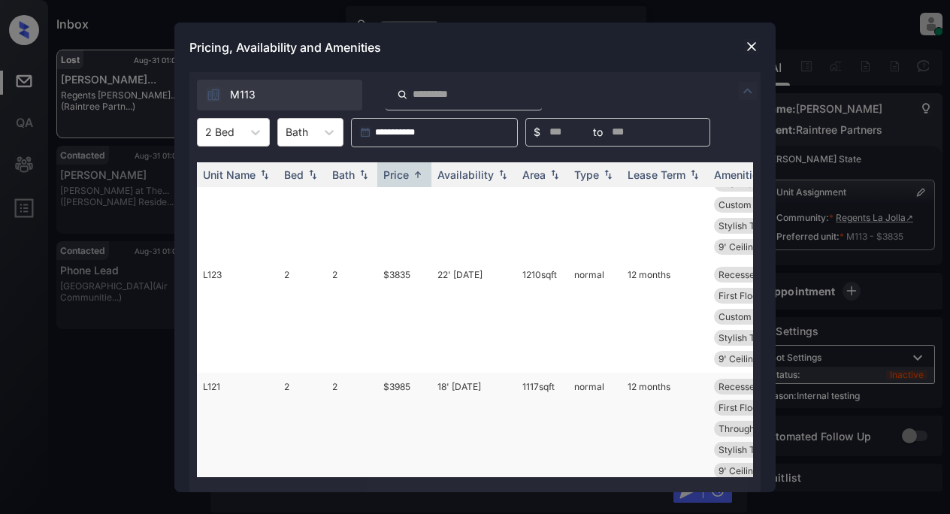
click at [392, 390] on td "$3985" at bounding box center [404, 429] width 54 height 112
drag, startPoint x: 392, startPoint y: 390, endPoint x: 555, endPoint y: 304, distance: 183.9
click at [397, 388] on td "$3985" at bounding box center [404, 429] width 54 height 112
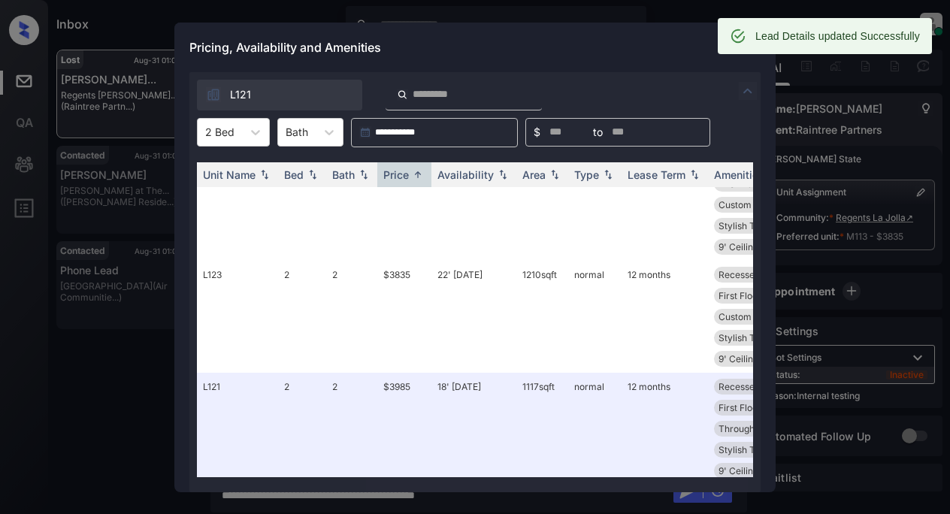
click at [751, 46] on div "Lead Details updated Successfully" at bounding box center [825, 36] width 214 height 36
click at [668, 37] on div "Pricing, Availability and Amenities" at bounding box center [474, 48] width 601 height 50
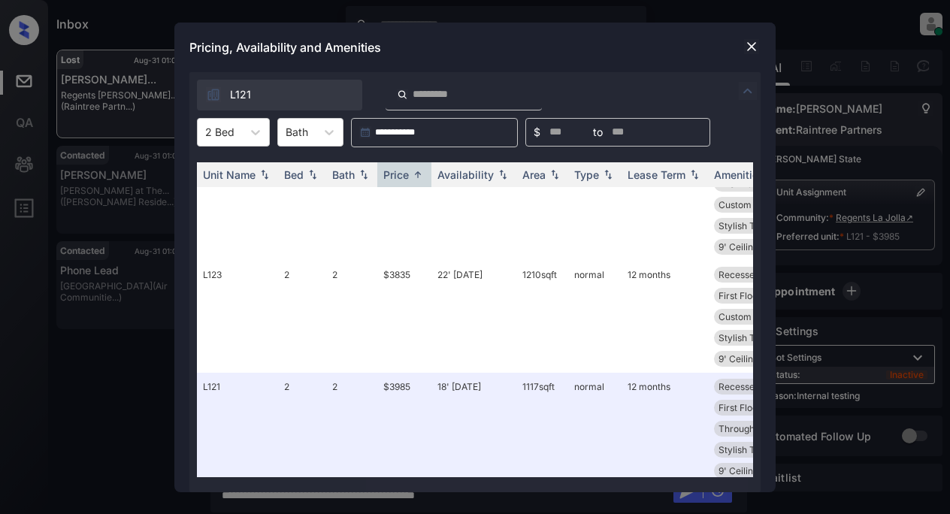
click at [748, 44] on img at bounding box center [751, 46] width 15 height 15
